Goal: Information Seeking & Learning: Learn about a topic

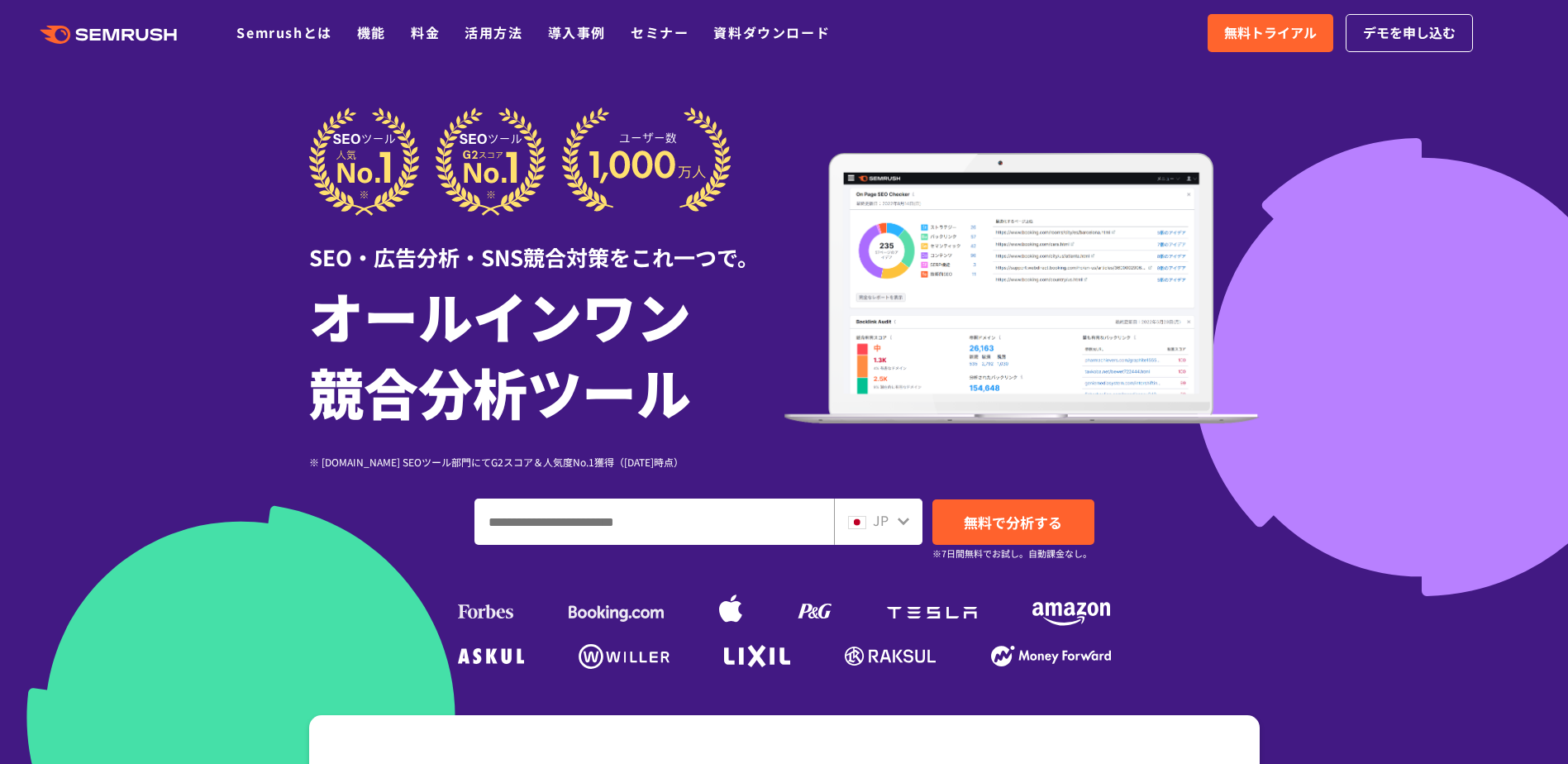
click at [661, 510] on input "ドメイン、キーワードまたはURLを入力してください" at bounding box center [655, 521] width 358 height 45
type input "**********"
click at [987, 538] on link "無料で分析する" at bounding box center [1013, 522] width 162 height 46
click at [432, 35] on link "料金" at bounding box center [426, 31] width 29 height 20
